Goal: Task Accomplishment & Management: Complete application form

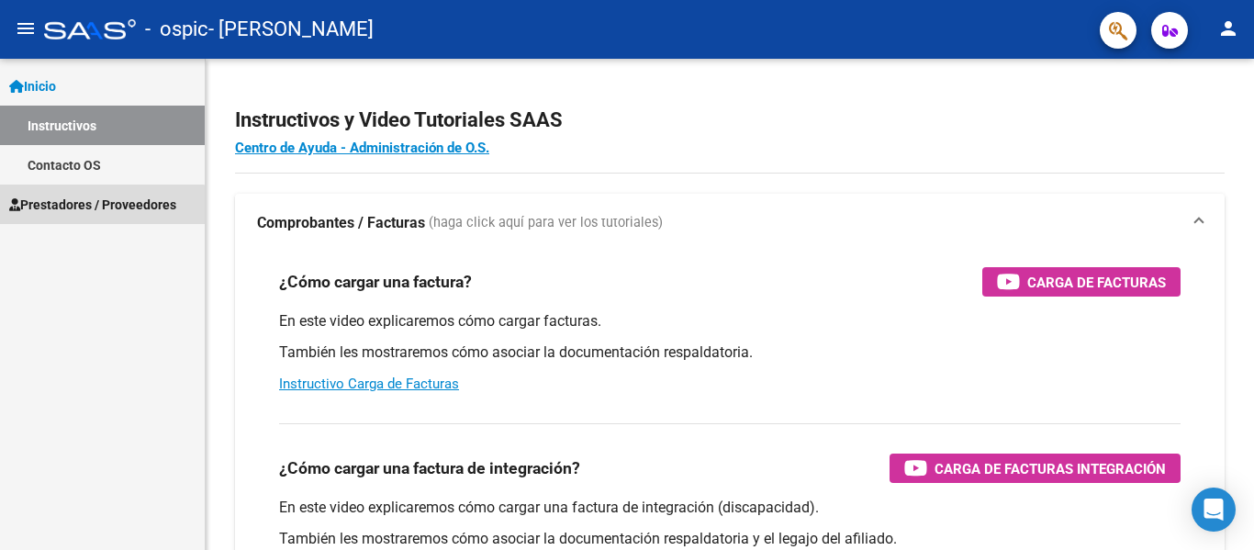
click at [87, 211] on span "Prestadores / Proveedores" at bounding box center [92, 205] width 167 height 20
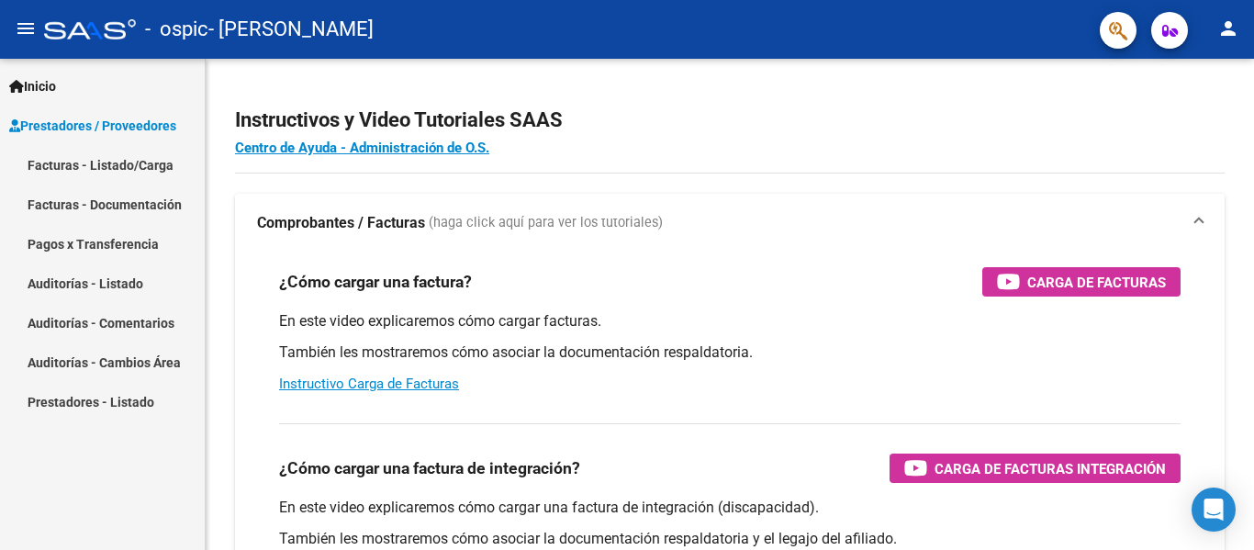
click at [133, 160] on link "Facturas - Listado/Carga" at bounding box center [102, 164] width 205 height 39
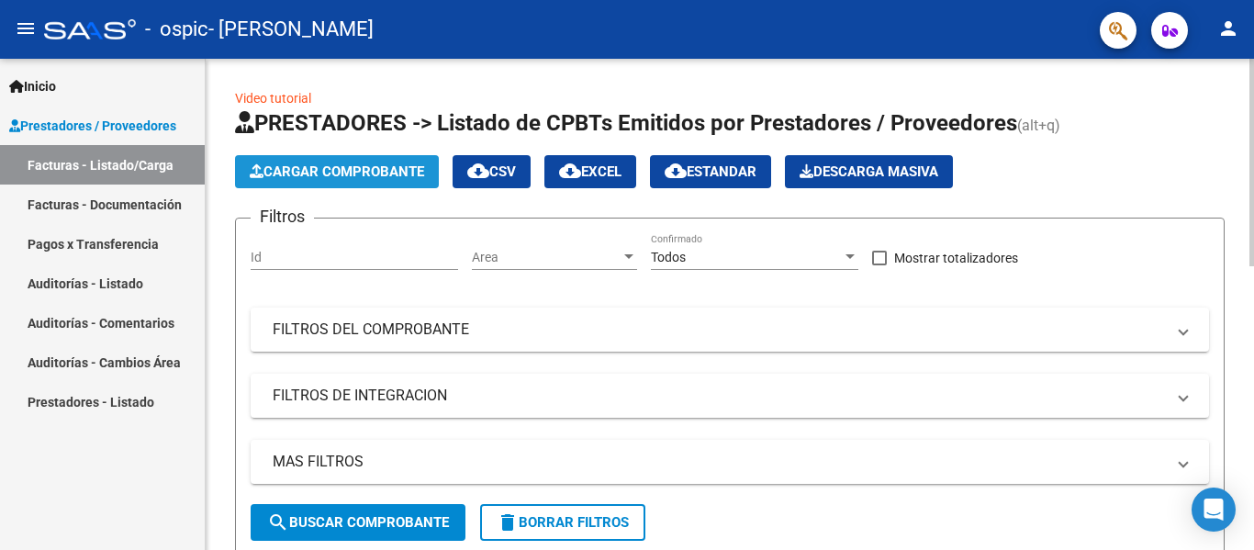
click at [388, 174] on span "Cargar Comprobante" at bounding box center [337, 171] width 174 height 17
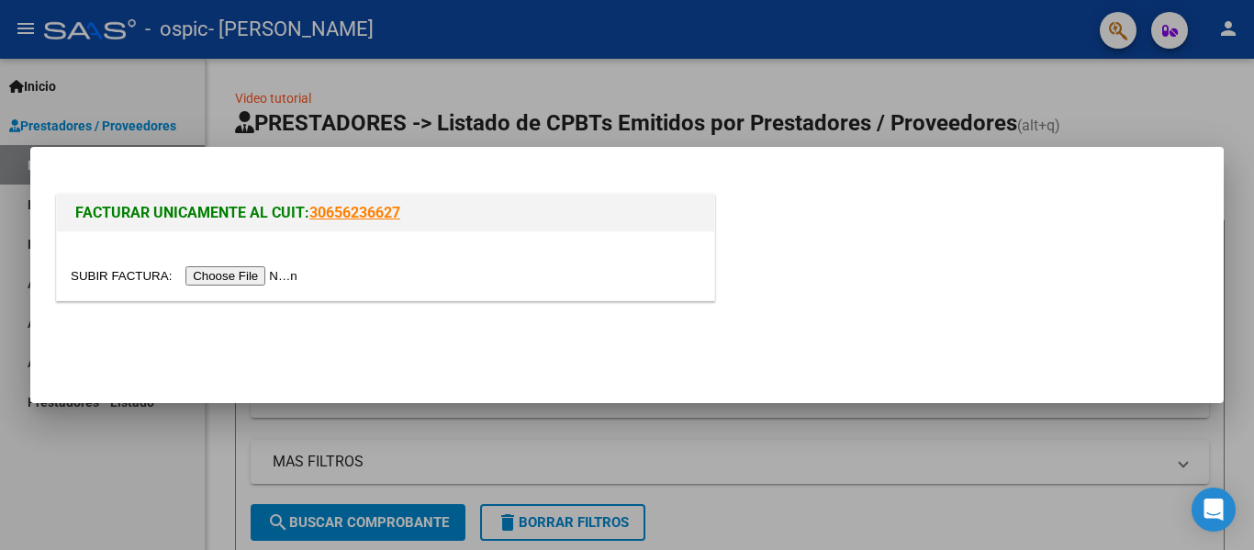
click at [233, 274] on input "file" at bounding box center [187, 275] width 232 height 19
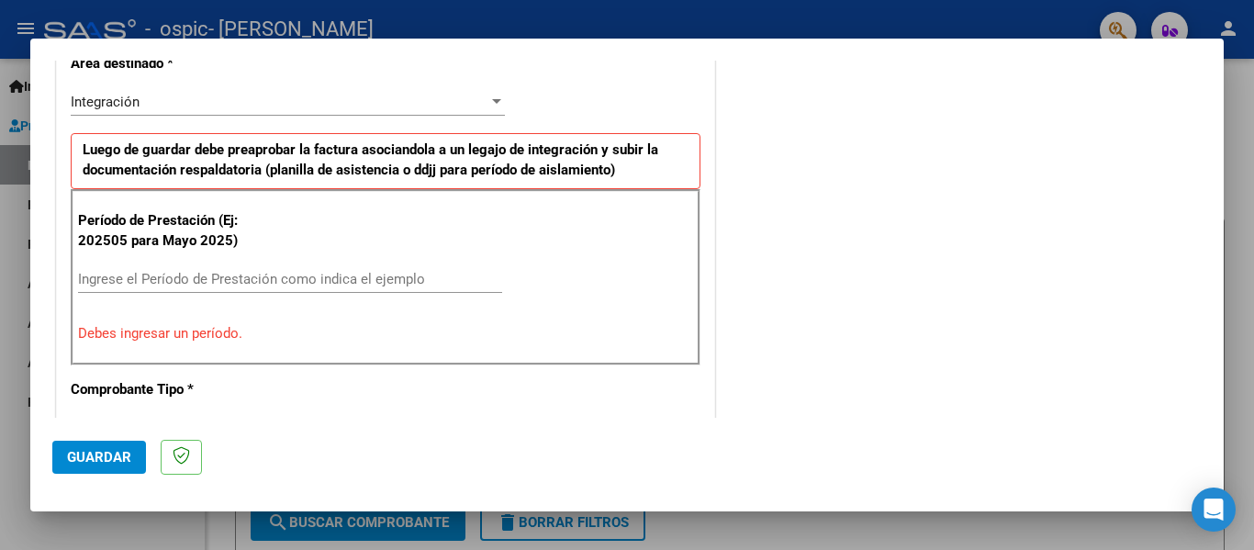
scroll to position [450, 0]
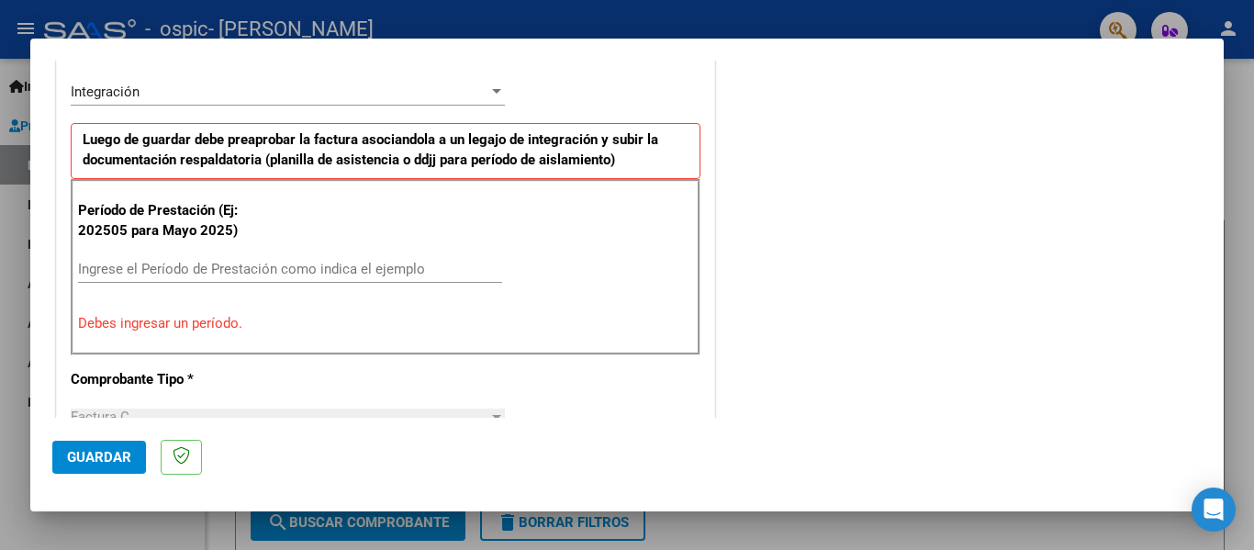
click at [288, 273] on input "Ingrese el Período de Prestación como indica el ejemplo" at bounding box center [290, 269] width 424 height 17
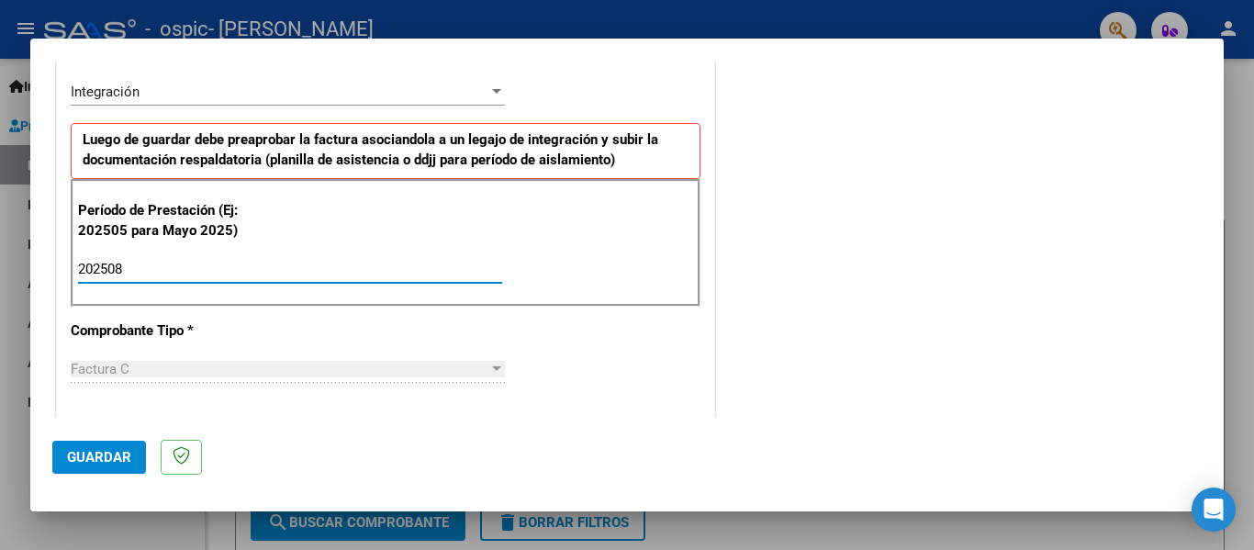
type input "202508"
click at [562, 339] on div "CUIT * 27-37903133-7 Ingresar CUIT ANALISIS PRESTADOR FERREYRA ALDANA JULIA ARC…" at bounding box center [385, 531] width 657 height 1382
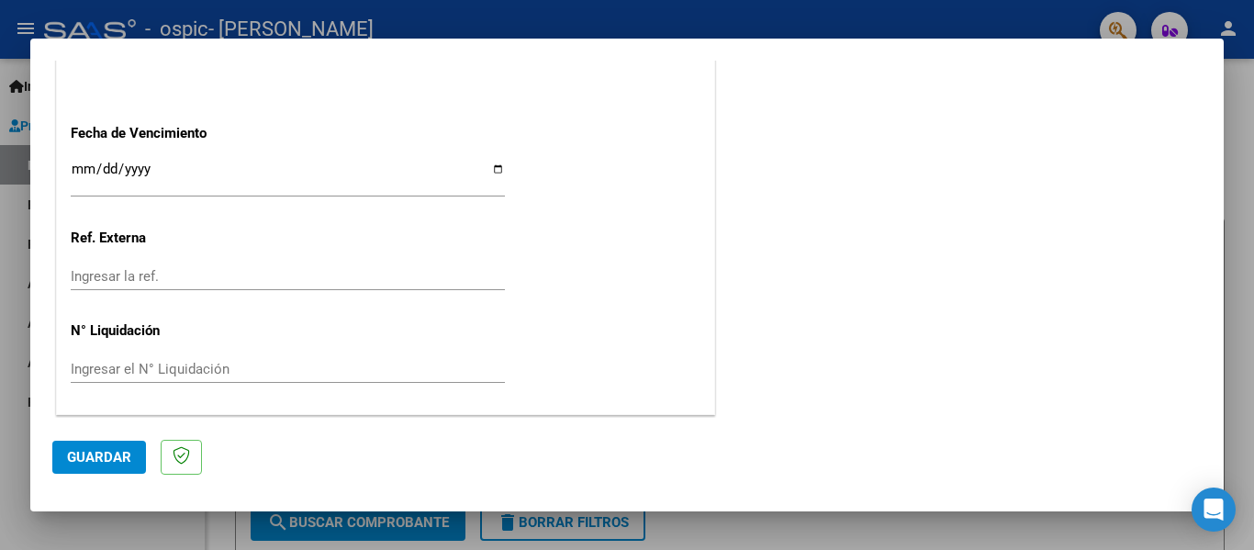
scroll to position [1259, 0]
click at [88, 455] on span "Guardar" at bounding box center [99, 457] width 64 height 17
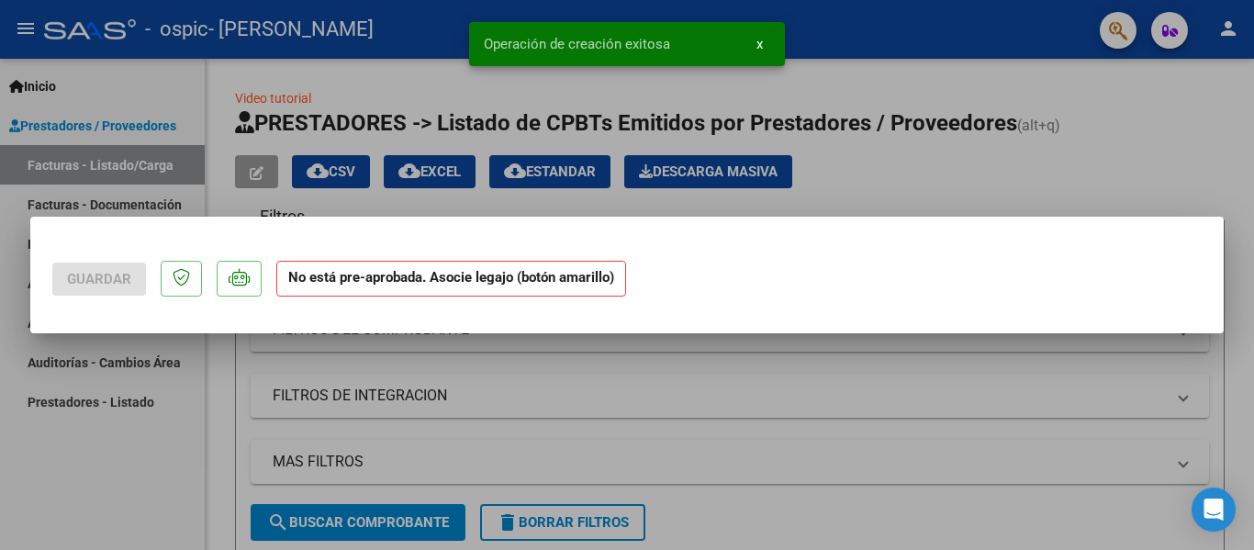
scroll to position [0, 0]
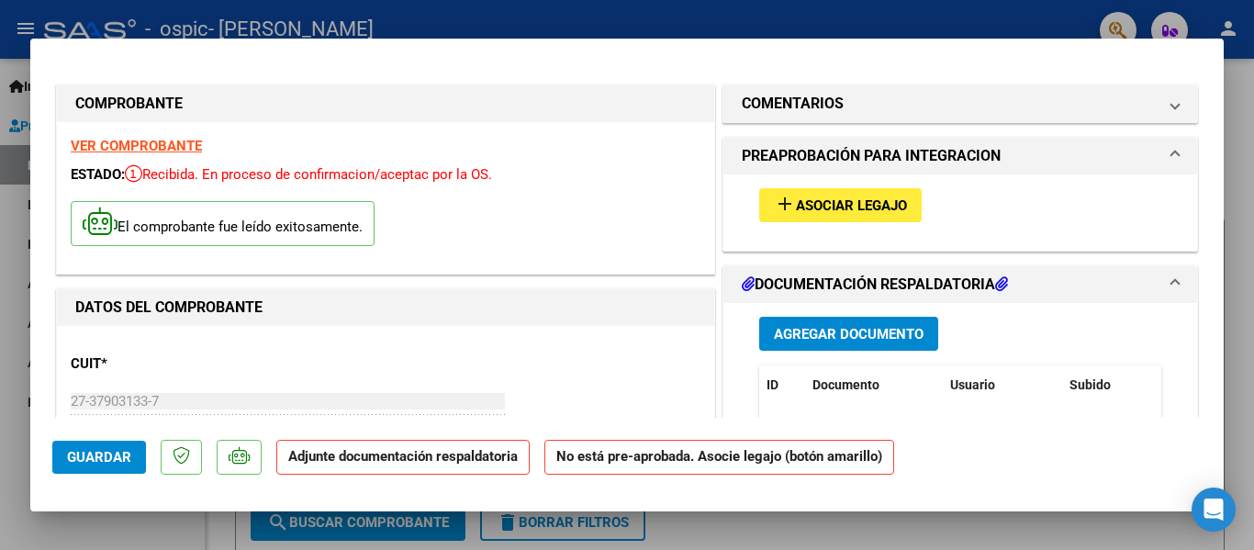
click at [591, 344] on div "CUIT * 27-37903133-7 Ingresar CUIT ANALISIS PRESTADOR FERREYRA ALDANA JULIA ARC…" at bounding box center [386, 421] width 630 height 162
click at [871, 195] on button "add Asociar Legajo" at bounding box center [840, 205] width 163 height 34
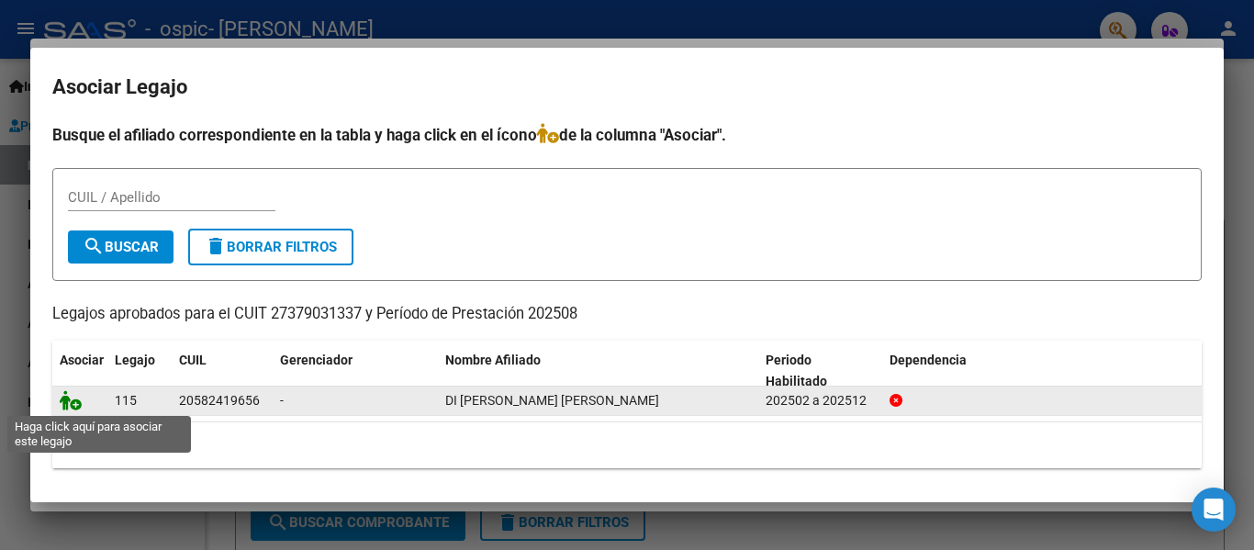
click at [79, 410] on icon at bounding box center [71, 400] width 22 height 20
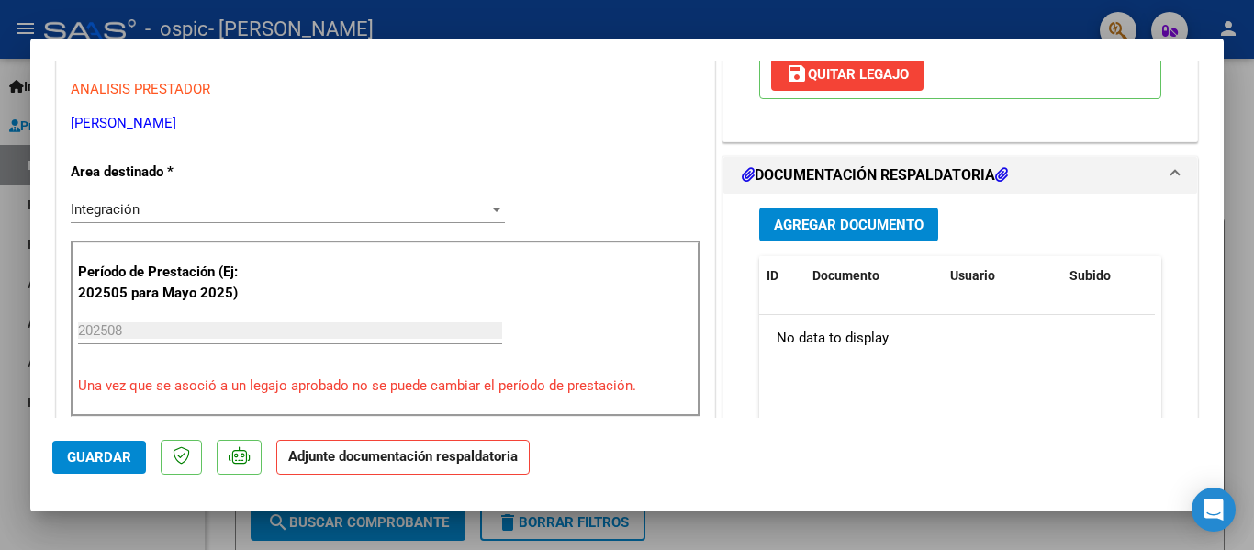
scroll to position [404, 0]
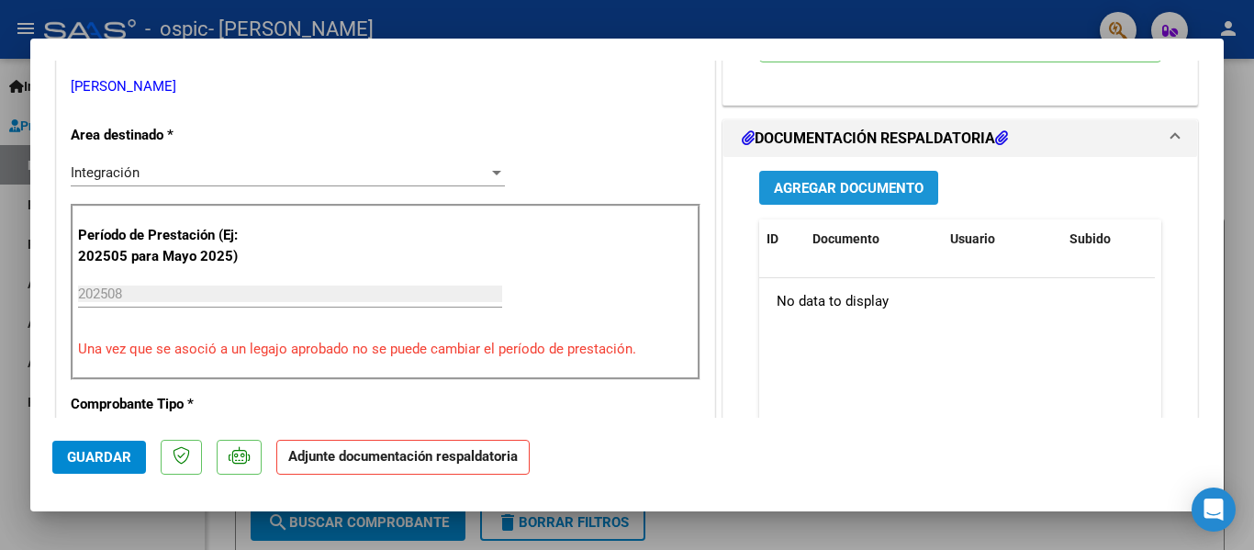
click at [834, 185] on span "Agregar Documento" at bounding box center [849, 188] width 150 height 17
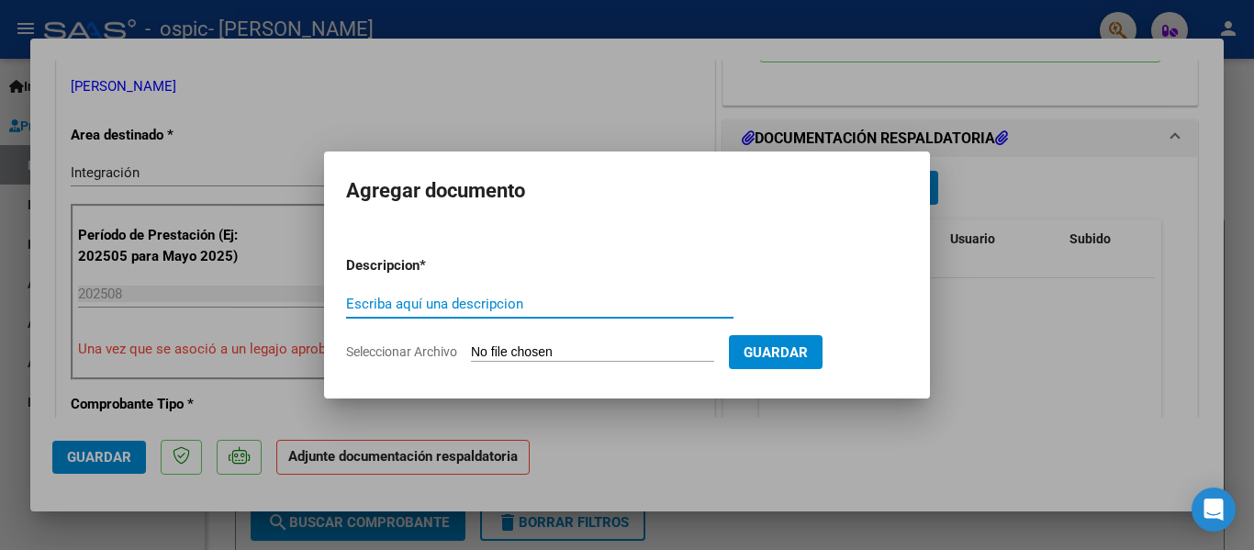
click at [509, 354] on input "Seleccionar Archivo" at bounding box center [592, 352] width 243 height 17
type input "C:\fakepath\Asistencia agosto 2025 Di Bernardo.pdf"
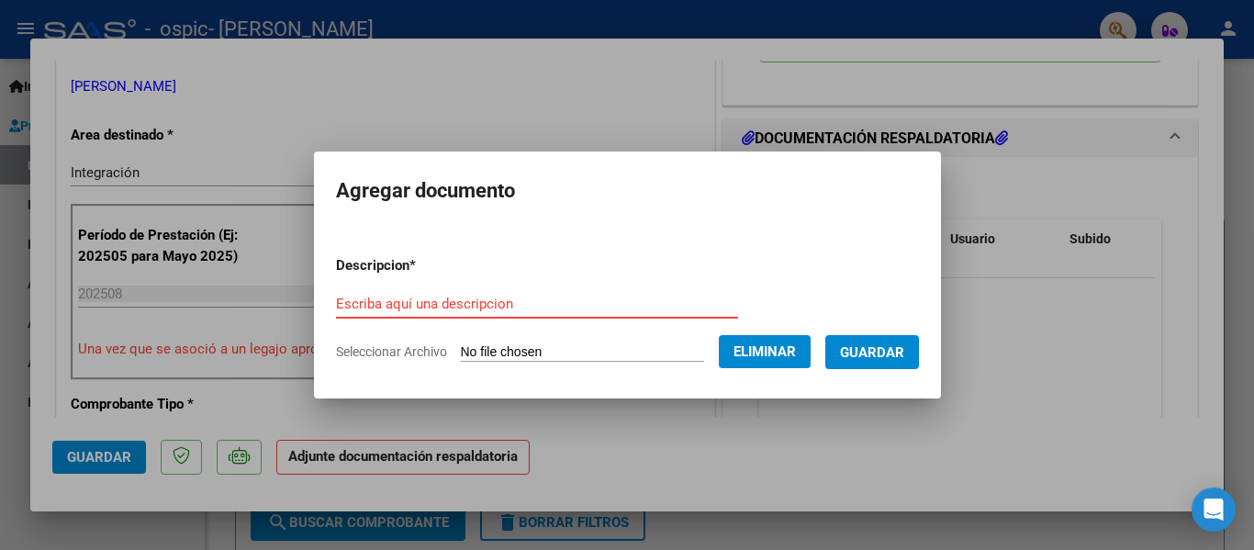
click at [451, 301] on input "Escriba aquí una descripcion" at bounding box center [537, 304] width 402 height 17
type input "Asistencia"
click at [905, 346] on span "Guardar" at bounding box center [872, 352] width 64 height 17
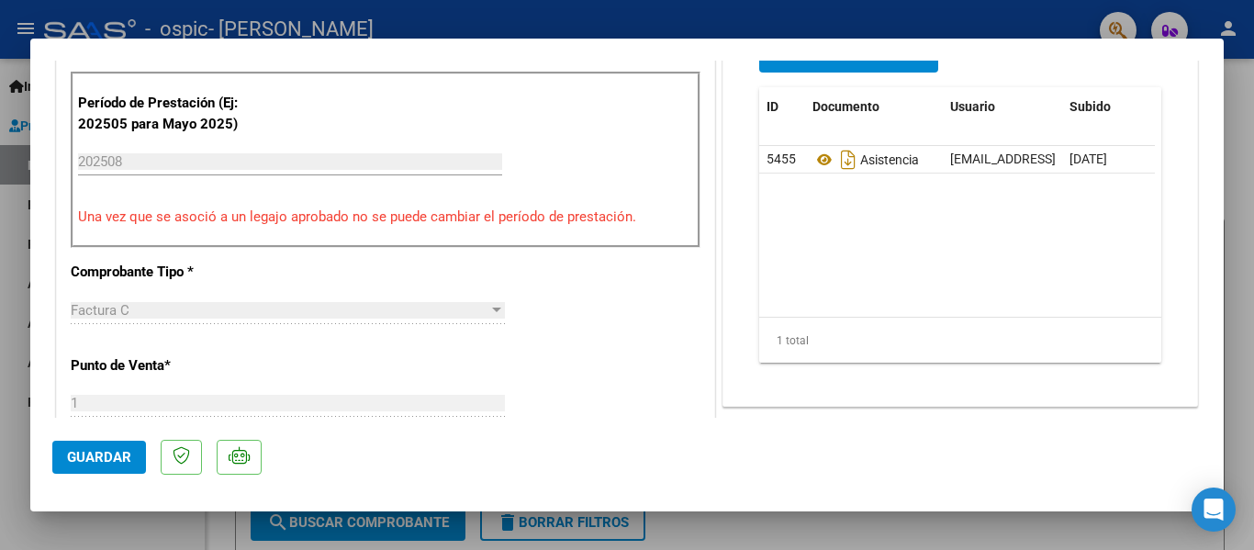
scroll to position [1287, 0]
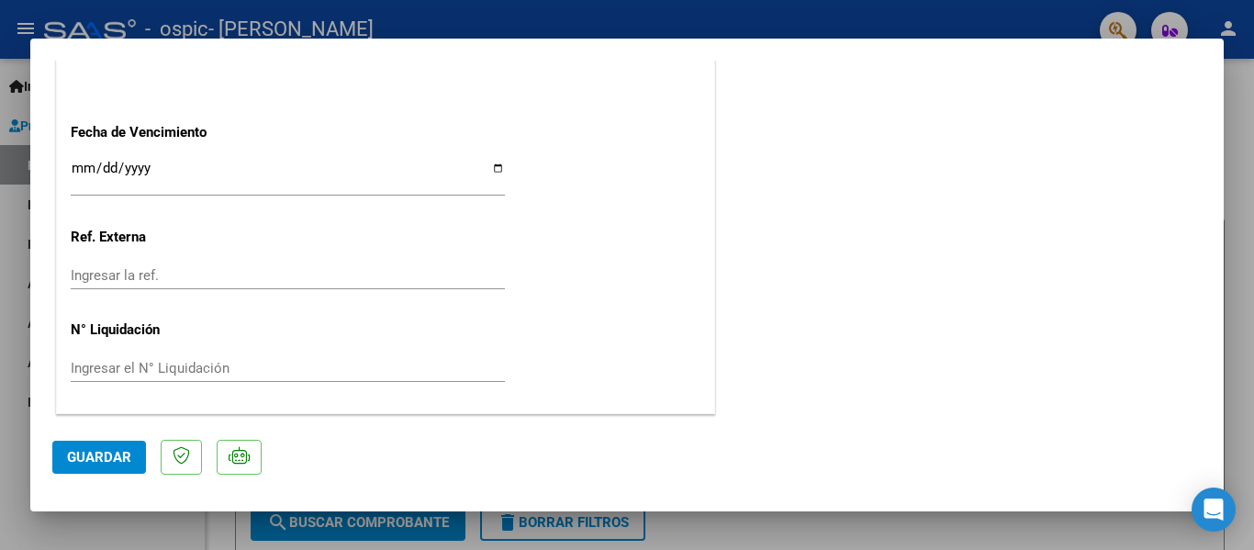
click at [112, 456] on span "Guardar" at bounding box center [99, 457] width 64 height 17
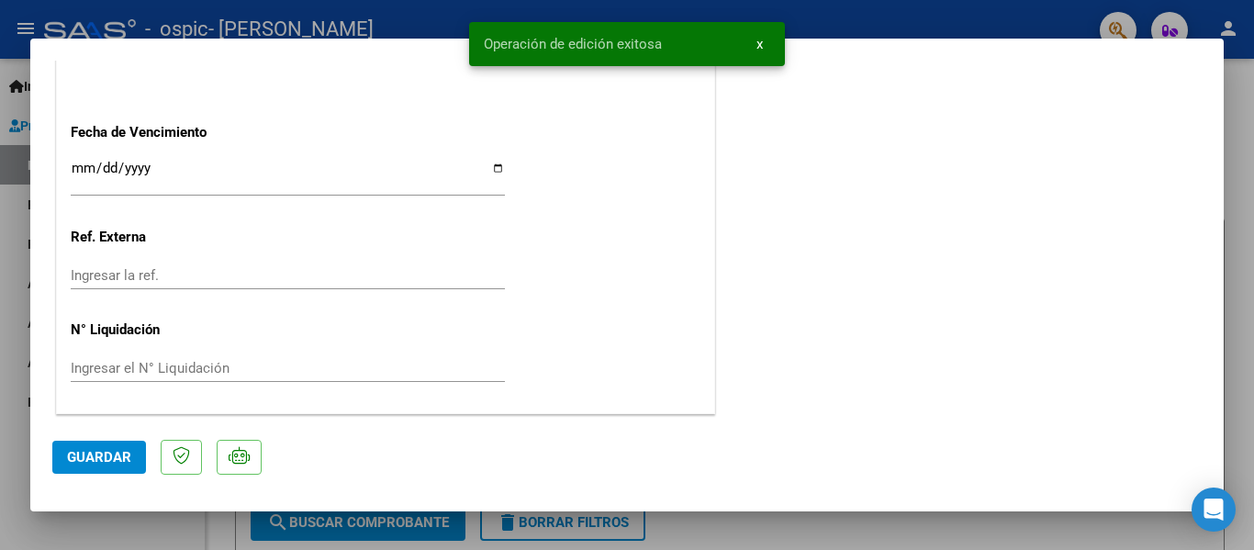
click at [1244, 166] on div at bounding box center [627, 275] width 1254 height 550
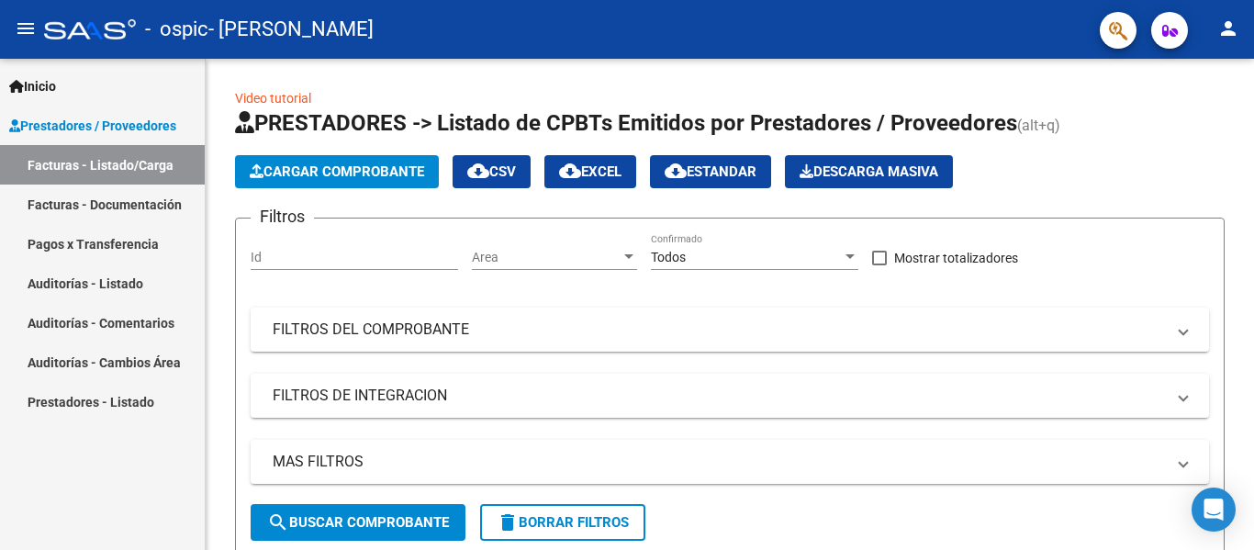
click at [107, 129] on span "Prestadores / Proveedores" at bounding box center [92, 126] width 167 height 20
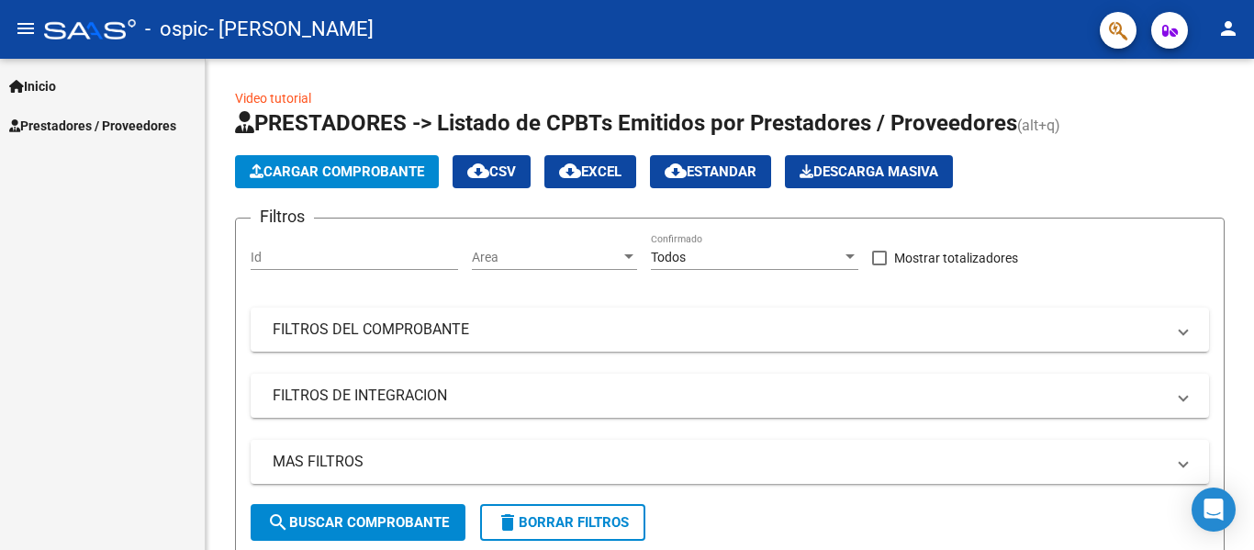
click at [107, 129] on span "Prestadores / Proveedores" at bounding box center [92, 126] width 167 height 20
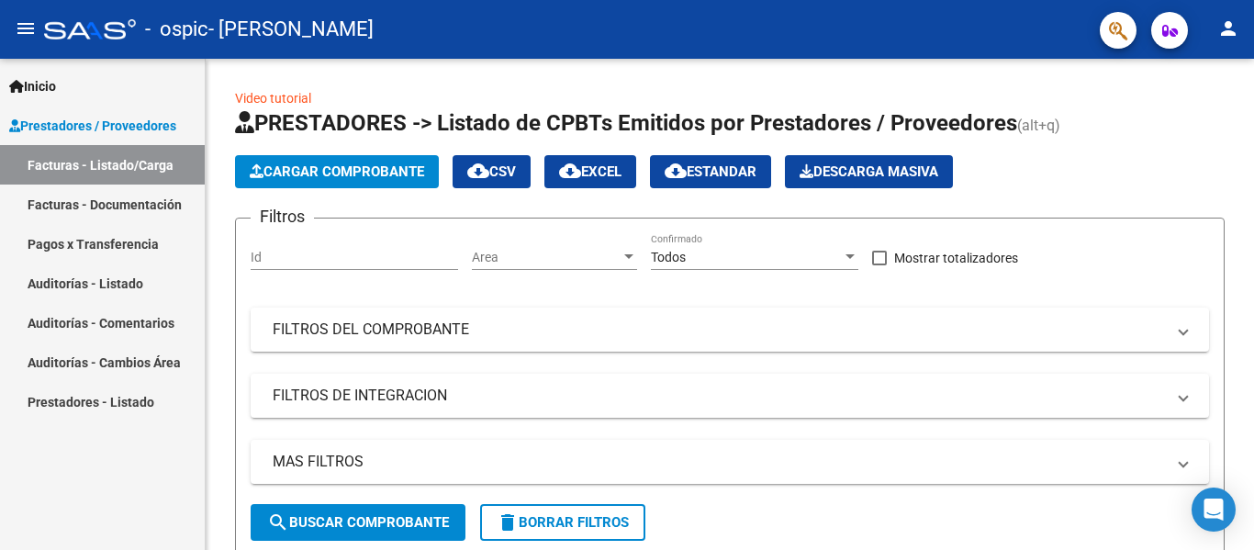
click at [104, 161] on link "Facturas - Listado/Carga" at bounding box center [102, 164] width 205 height 39
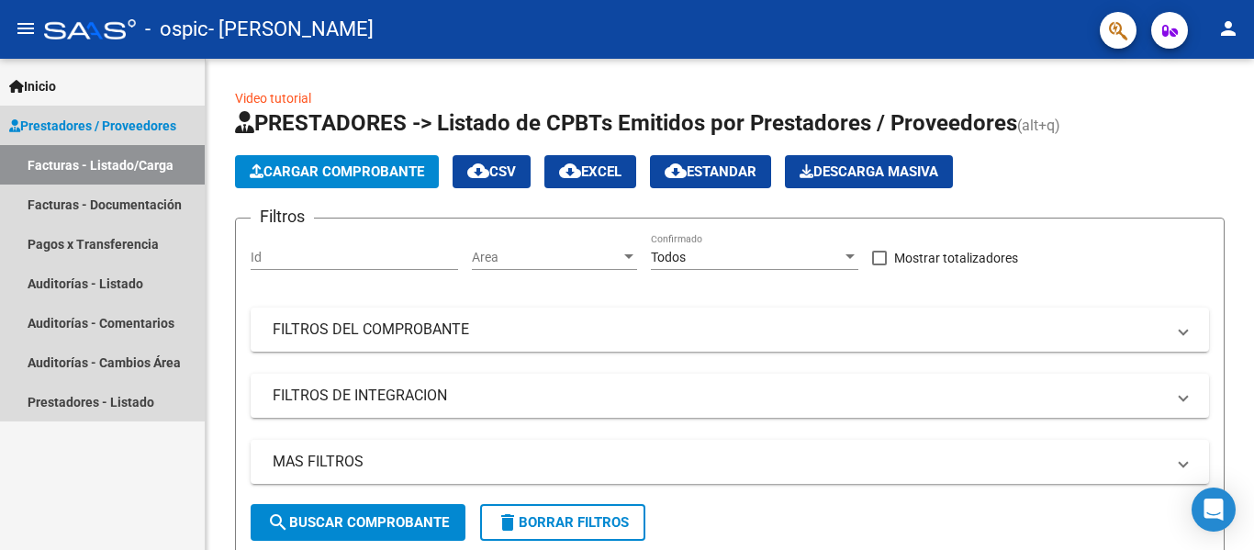
click at [111, 124] on span "Prestadores / Proveedores" at bounding box center [92, 126] width 167 height 20
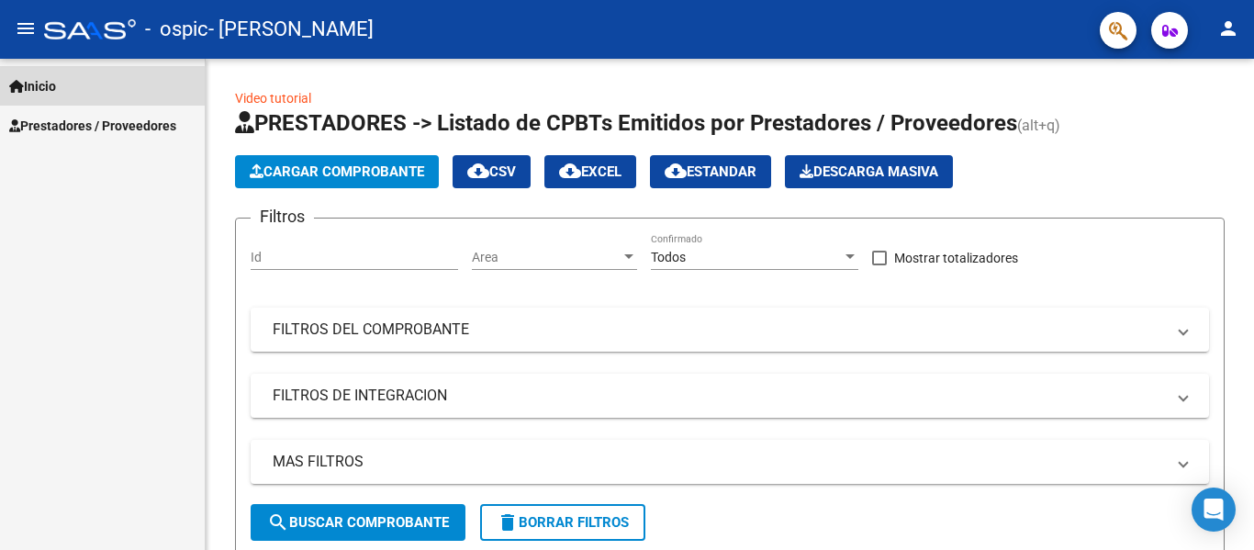
click at [69, 78] on link "Inicio" at bounding box center [102, 85] width 205 height 39
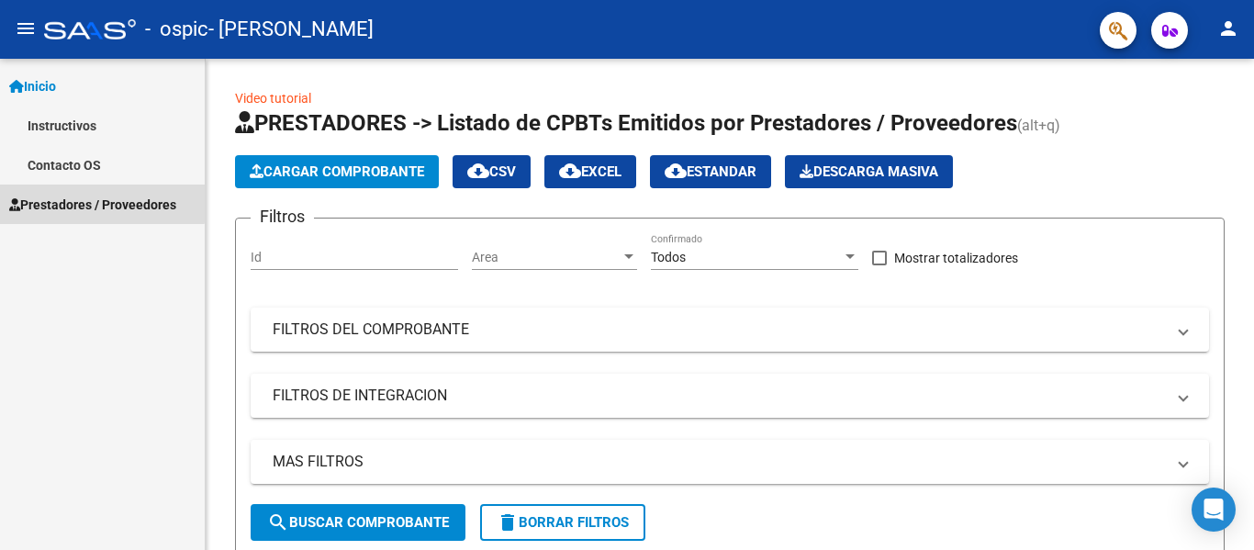
click at [48, 199] on span "Prestadores / Proveedores" at bounding box center [92, 205] width 167 height 20
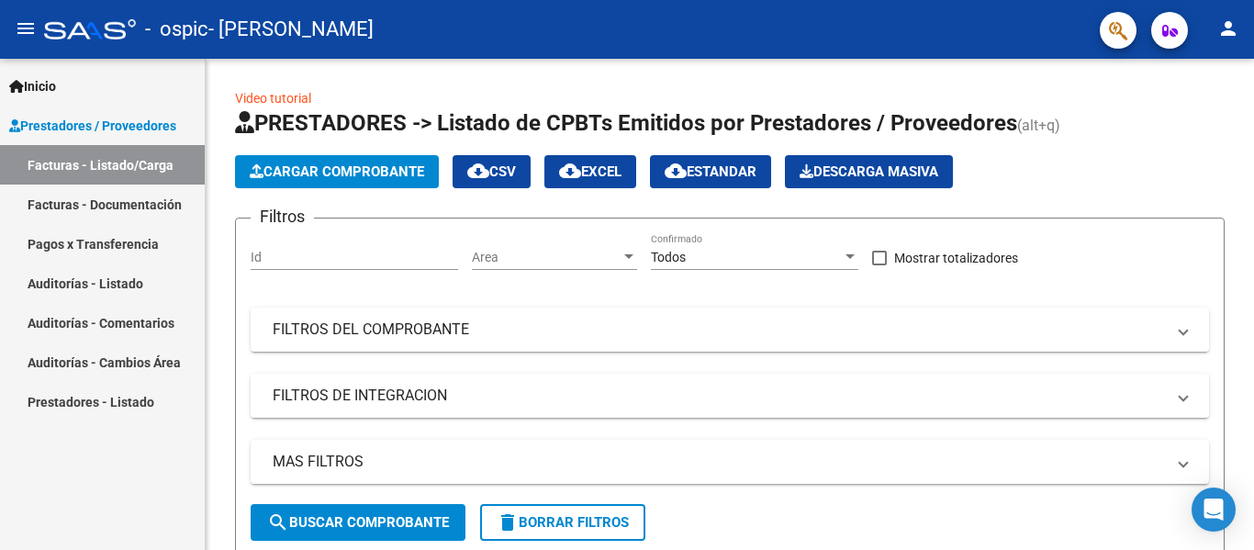
click at [91, 155] on link "Facturas - Listado/Carga" at bounding box center [102, 164] width 205 height 39
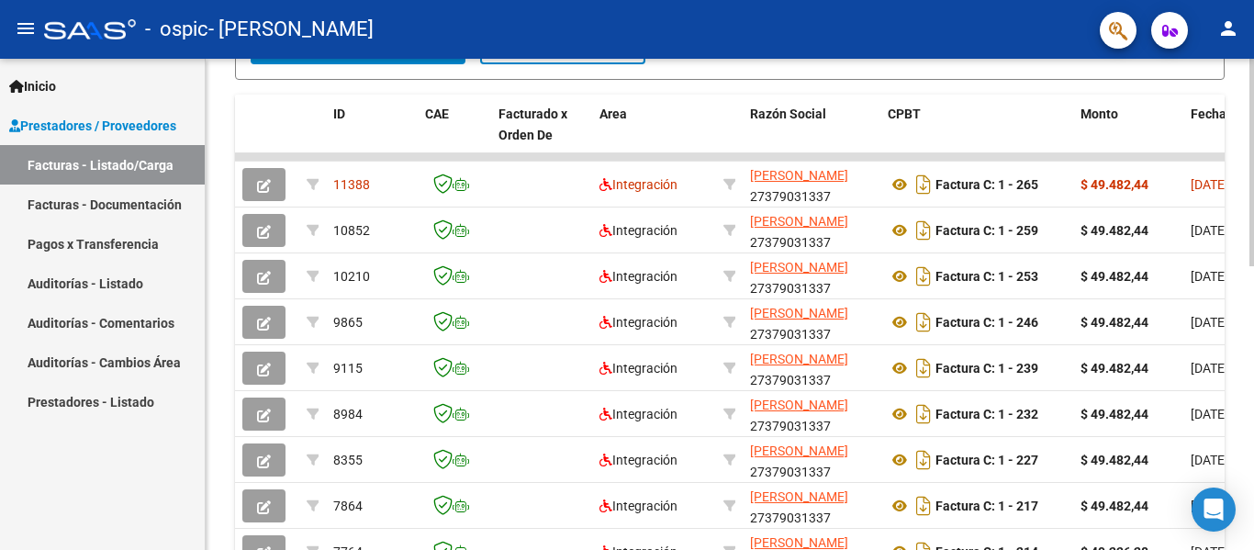
scroll to position [478, 0]
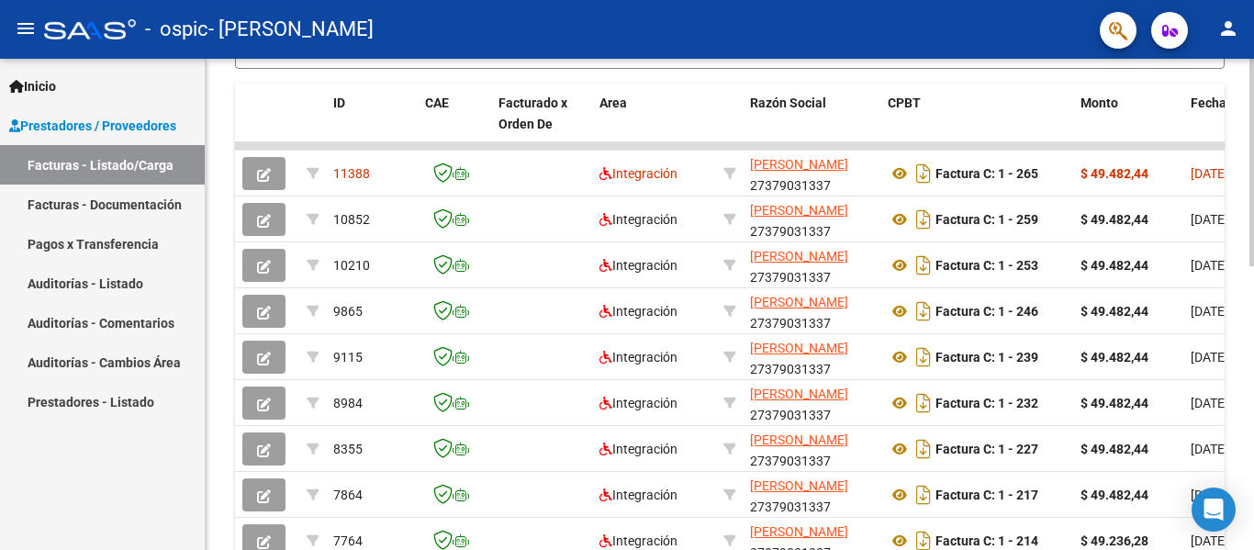
click at [1253, 448] on div at bounding box center [1252, 373] width 5 height 208
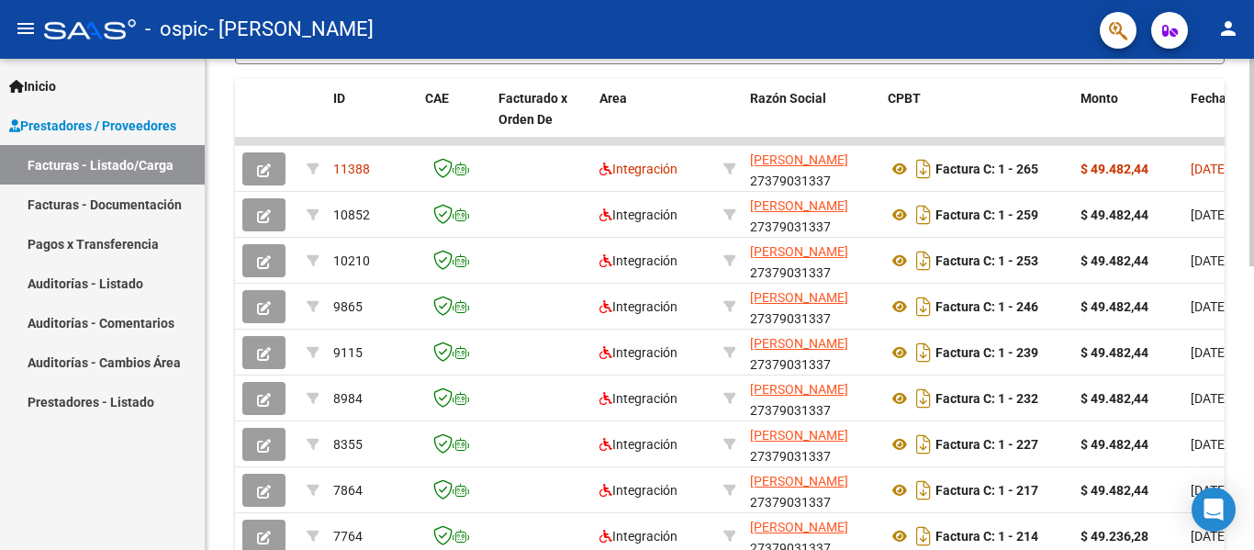
scroll to position [673, 0]
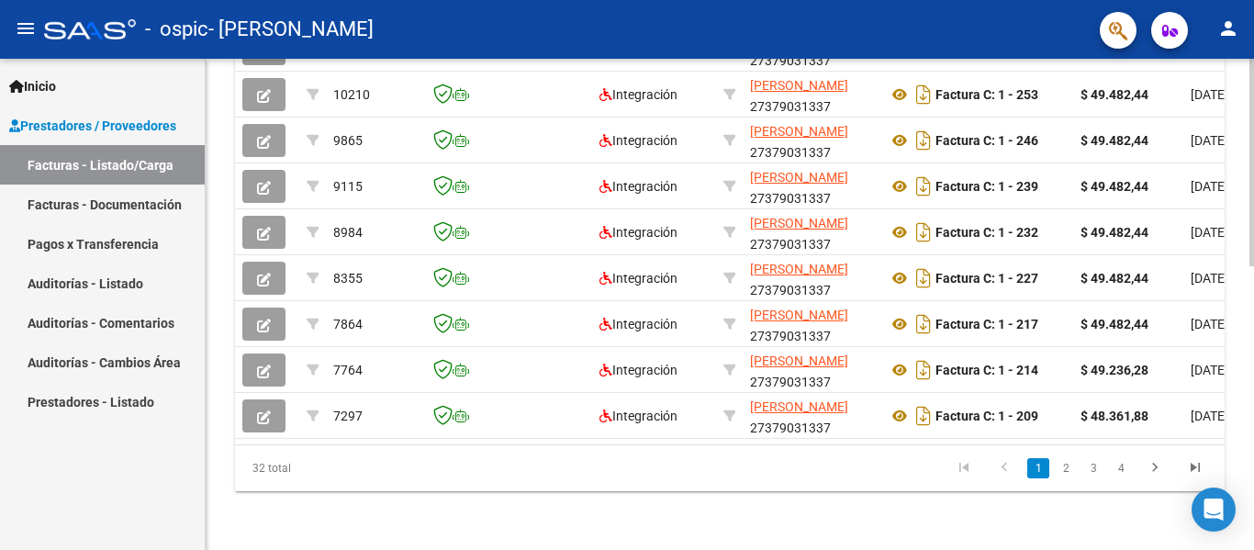
click at [1253, 536] on div at bounding box center [1252, 447] width 5 height 208
